Goal: Transaction & Acquisition: Purchase product/service

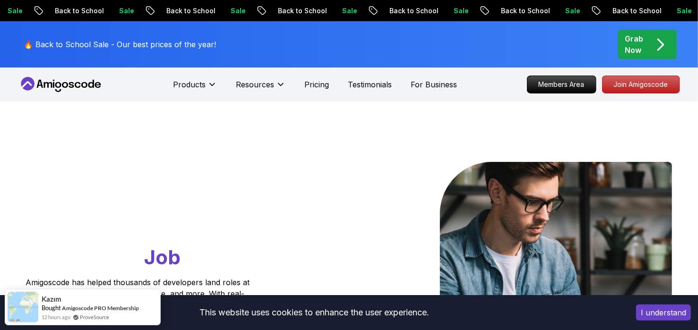
click at [338, 85] on div "Products Resources Pricing Testimonials For Business" at bounding box center [315, 84] width 284 height 19
click at [320, 85] on p "Pricing" at bounding box center [316, 84] width 25 height 11
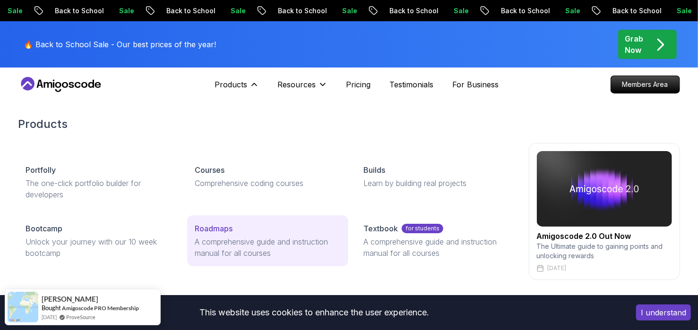
click at [210, 230] on p "Roadmaps" at bounding box center [214, 228] width 38 height 11
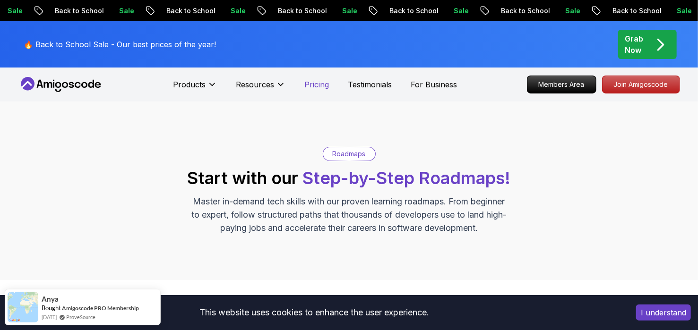
click at [319, 87] on p "Pricing" at bounding box center [316, 84] width 25 height 11
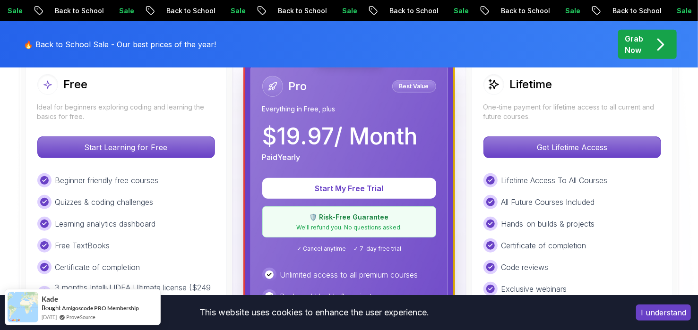
scroll to position [283, 0]
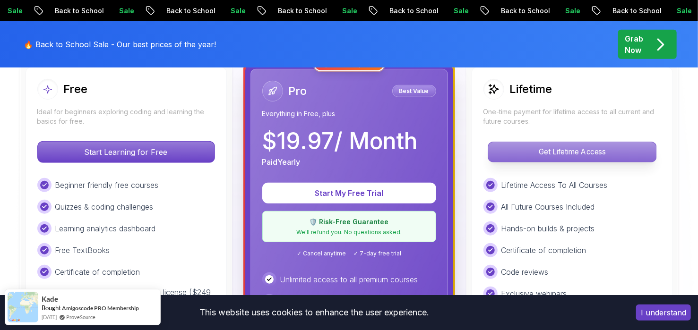
click at [540, 152] on p "Get Lifetime Access" at bounding box center [572, 152] width 168 height 20
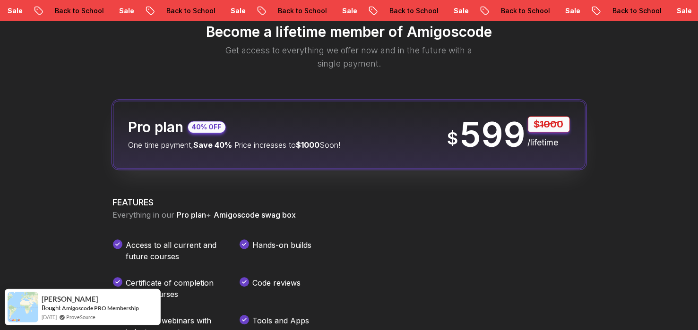
scroll to position [1228, 0]
